Goal: Find specific page/section: Find specific page/section

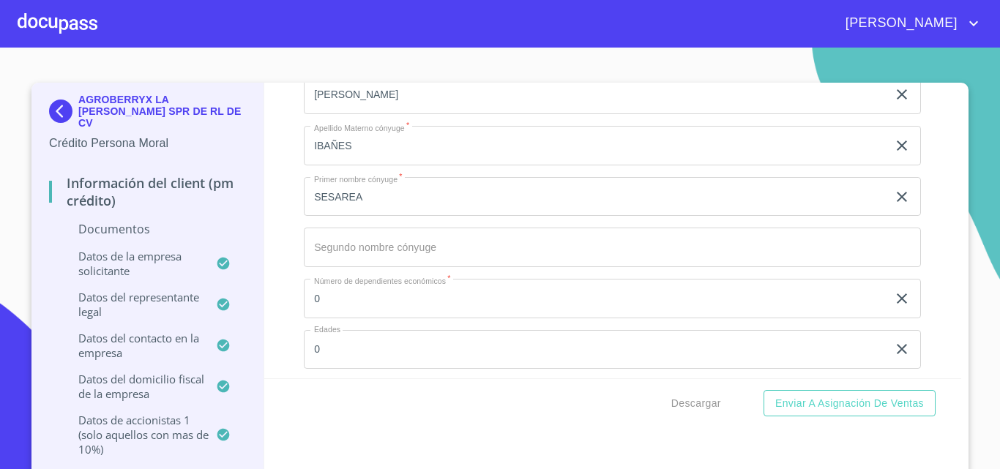
click at [96, 20] on div at bounding box center [58, 23] width 80 height 47
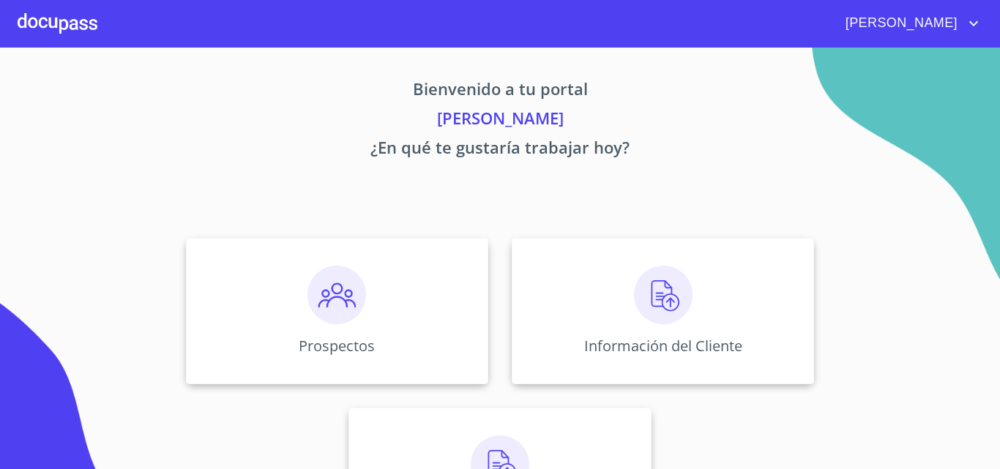
click at [640, 303] on img at bounding box center [663, 295] width 59 height 59
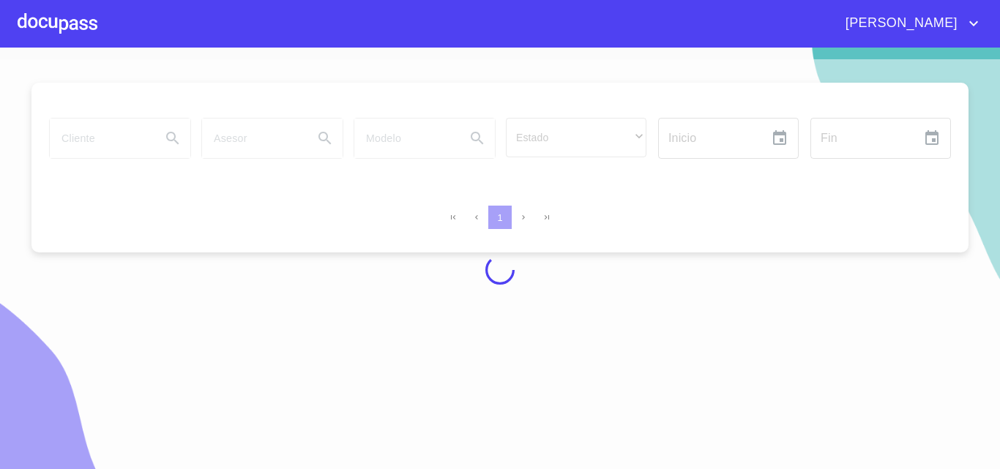
click at [134, 135] on div at bounding box center [500, 270] width 1000 height 422
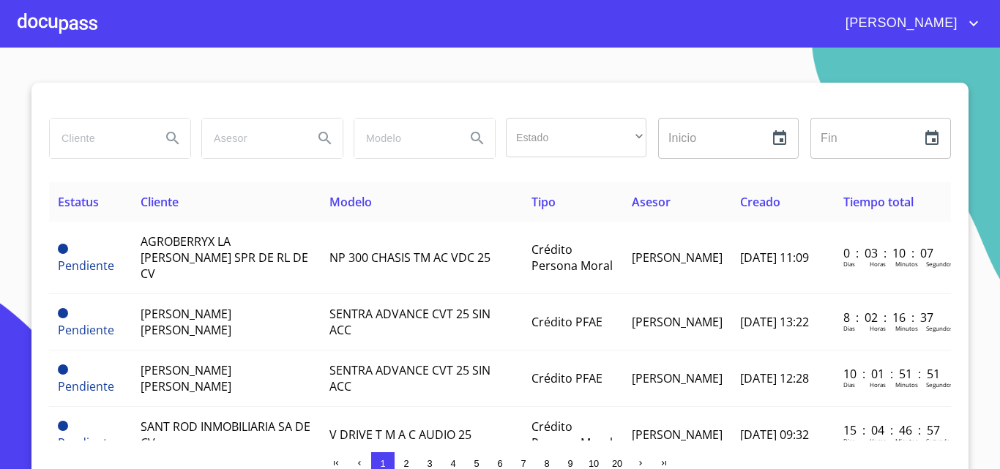
scroll to position [12, 0]
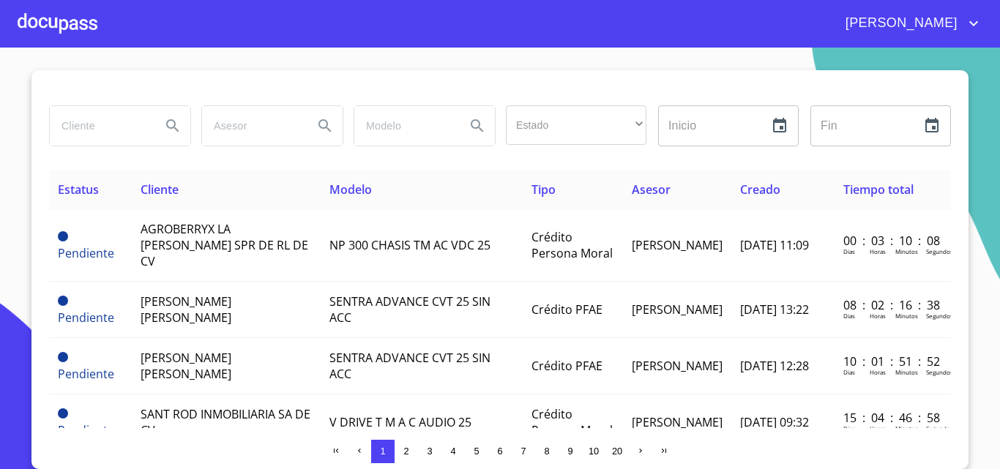
click at [134, 135] on input "search" at bounding box center [100, 126] width 100 height 40
type input "sb"
click at [164, 133] on icon "Search" at bounding box center [173, 126] width 18 height 18
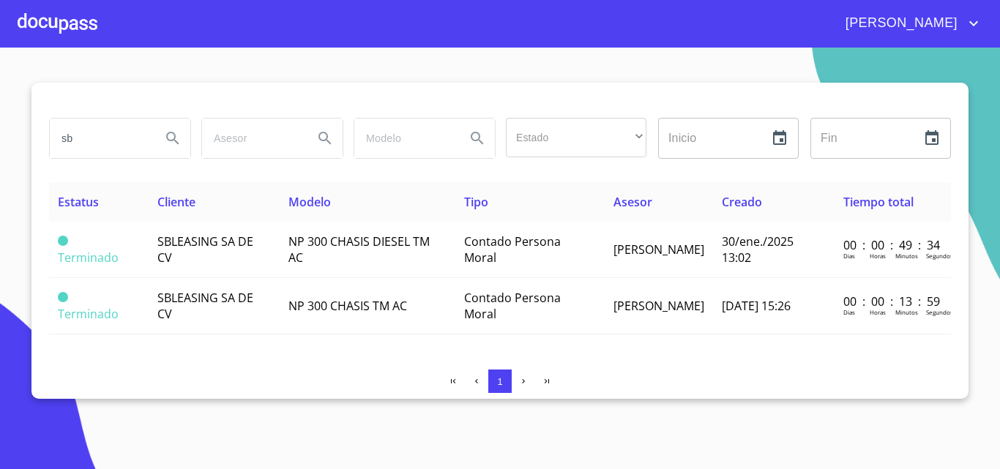
scroll to position [0, 0]
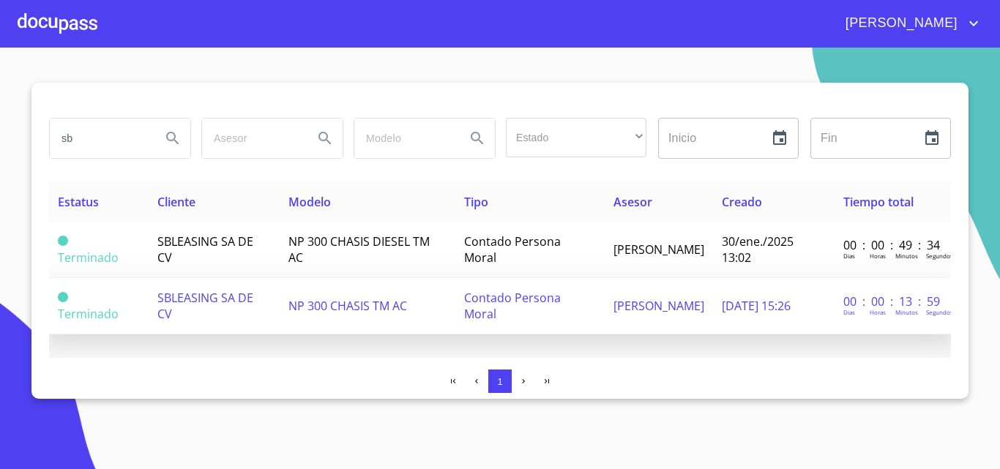
click at [223, 280] on td "SBLEASING SA DE CV" at bounding box center [214, 306] width 131 height 56
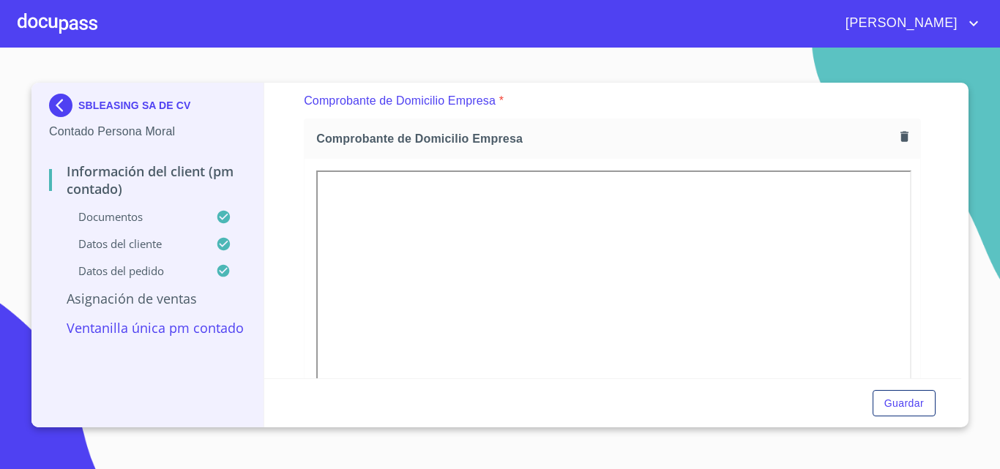
scroll to position [1527, 0]
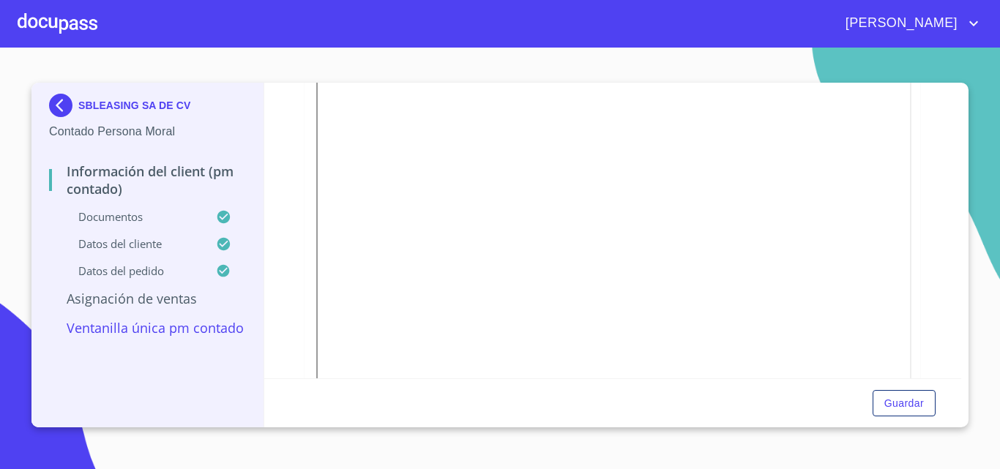
drag, startPoint x: 949, startPoint y: 204, endPoint x: 943, endPoint y: 252, distance: 47.9
click at [943, 252] on div "Información del Client (PM contado) Documentos Documento de identificación repr…" at bounding box center [613, 231] width 698 height 296
